Goal: Check status

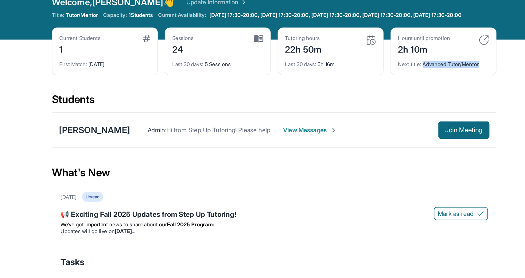
drag, startPoint x: 408, startPoint y: 61, endPoint x: 449, endPoint y: 62, distance: 41.2
click at [449, 59] on div "Next title : Advanced Tutor/Mentor" at bounding box center [422, 55] width 65 height 9
click at [451, 75] on div "Current Students 1 First Match : [DATE] Sessions 24 Last 30 days : 5 Sessions T…" at bounding box center [302, 54] width 315 height 46
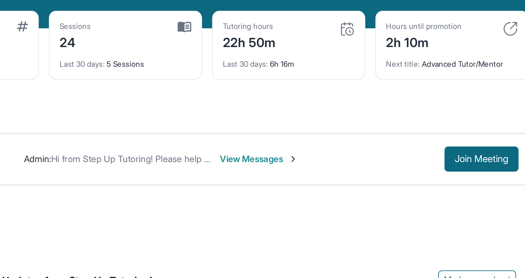
click at [412, 59] on div "Next title : Advanced Tutor/Mentor" at bounding box center [422, 55] width 65 height 9
drag, startPoint x: 407, startPoint y: 62, endPoint x: 452, endPoint y: 62, distance: 44.9
click at [452, 59] on div "Next title : Advanced Tutor/Mentor" at bounding box center [422, 55] width 65 height 9
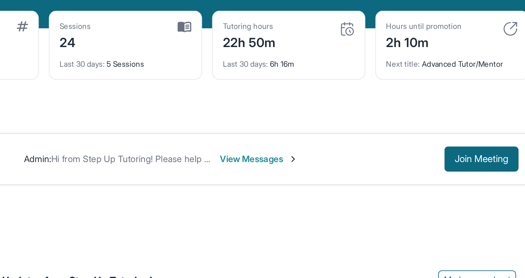
click at [433, 65] on div "Hours until promotion 2h 10m Next title : Advanced Tutor/Mentor" at bounding box center [421, 48] width 75 height 34
click at [432, 55] on div "Next title : Advanced Tutor/Mentor" at bounding box center [422, 55] width 65 height 9
click at [433, 59] on div "Next title : Advanced Tutor/Mentor" at bounding box center [422, 55] width 65 height 9
